Goal: Navigation & Orientation: Find specific page/section

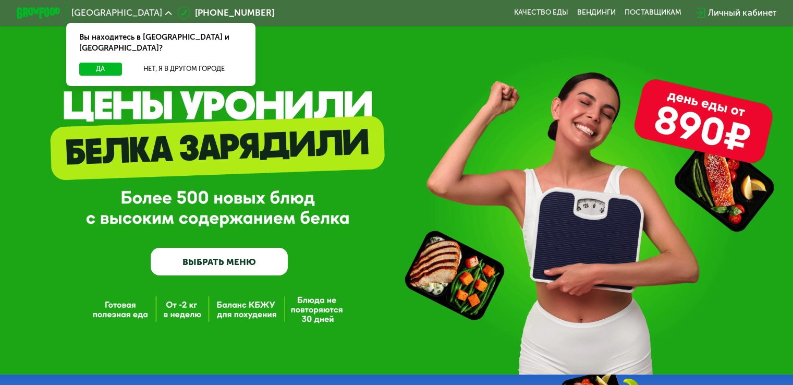
click at [29, 10] on img at bounding box center [39, 12] width 44 height 11
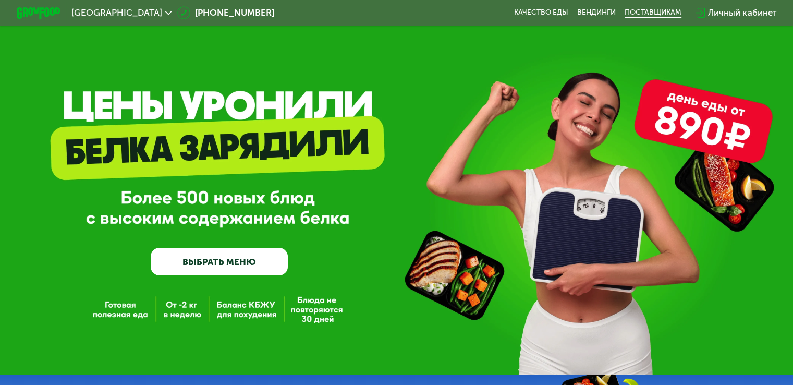
click at [645, 13] on div "поставщикам" at bounding box center [653, 12] width 57 height 9
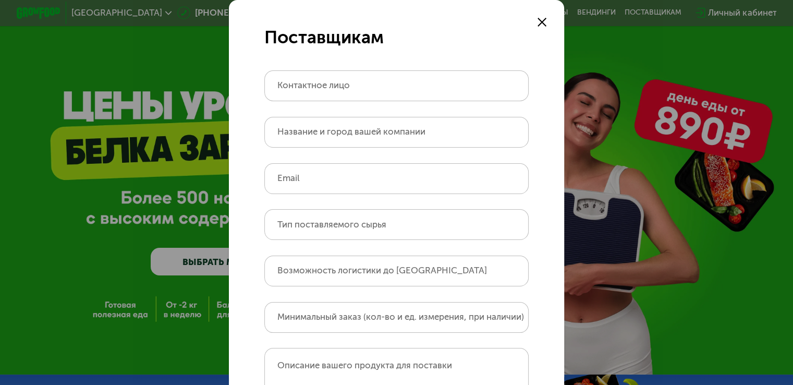
click at [538, 21] on icon at bounding box center [542, 22] width 9 height 9
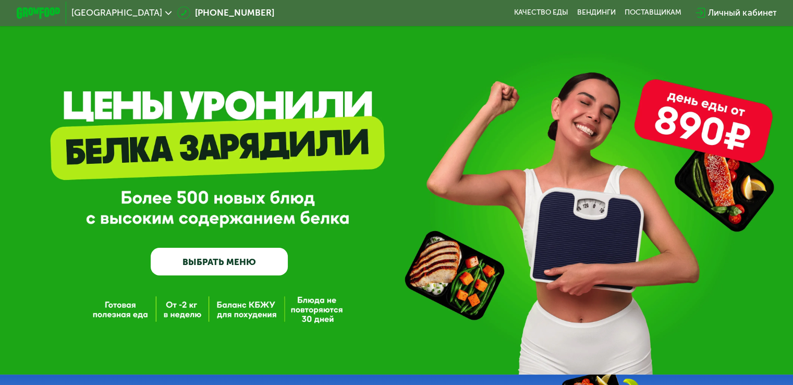
click at [590, 11] on link "Вендинги" at bounding box center [596, 12] width 39 height 9
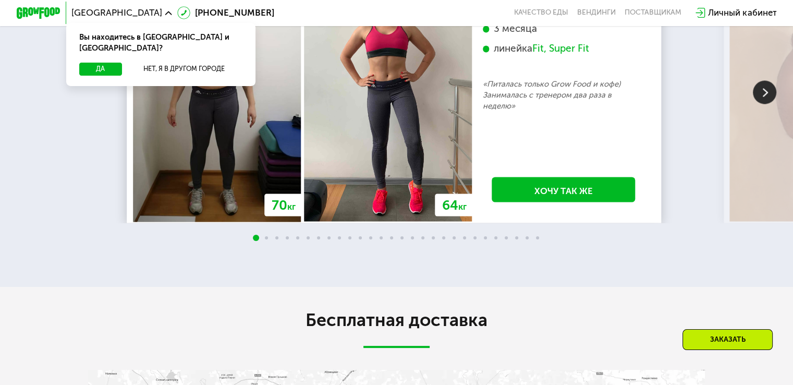
scroll to position [1877, 0]
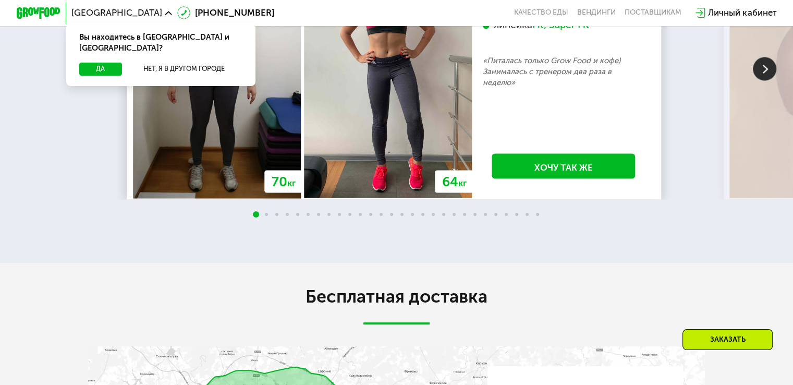
click at [765, 80] on img at bounding box center [764, 68] width 23 height 23
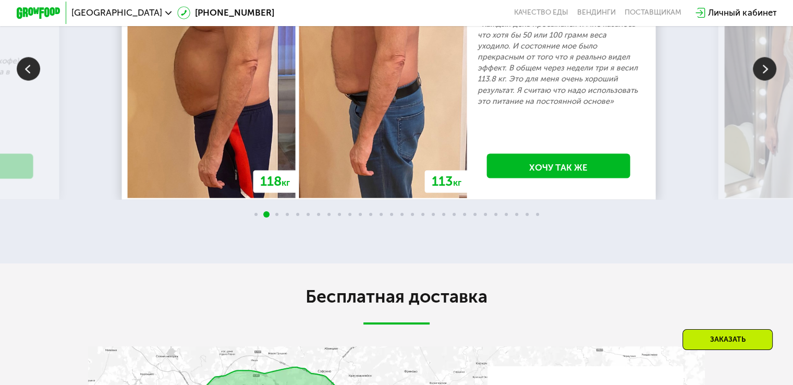
click at [765, 80] on img at bounding box center [764, 68] width 23 height 23
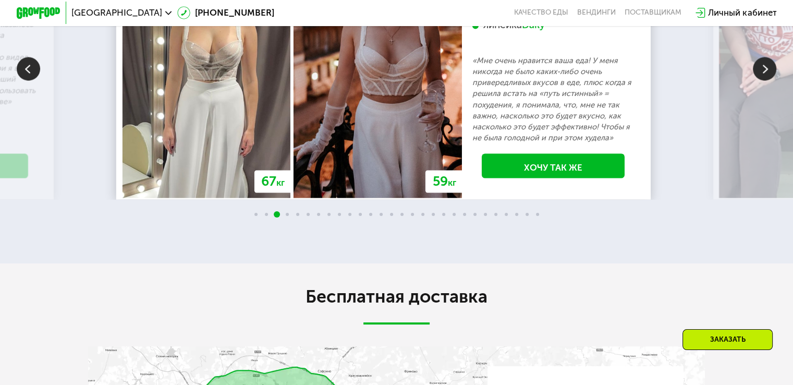
click at [765, 80] on img at bounding box center [764, 68] width 23 height 23
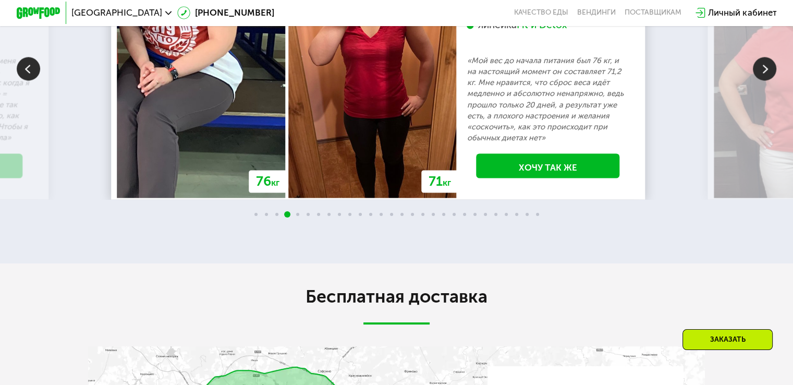
click at [764, 80] on img at bounding box center [764, 68] width 23 height 23
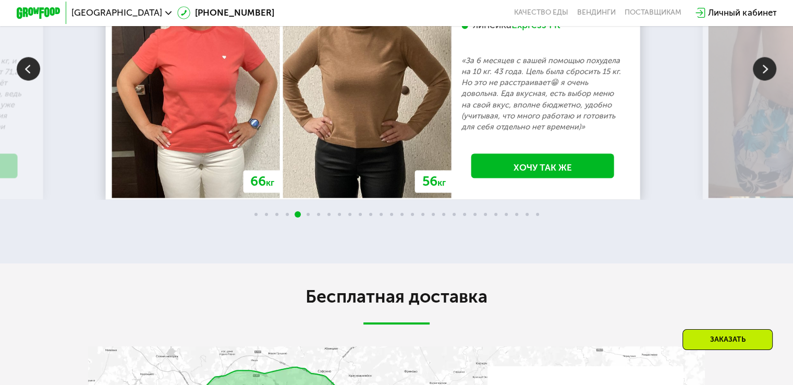
click at [763, 80] on img at bounding box center [764, 68] width 23 height 23
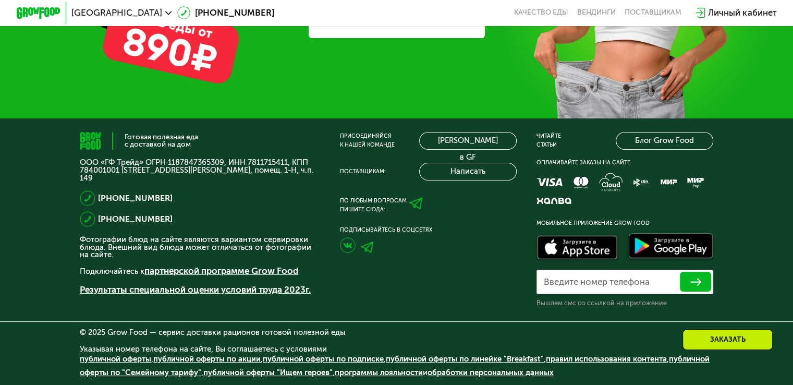
scroll to position [3340, 0]
